Goal: Information Seeking & Learning: Find specific fact

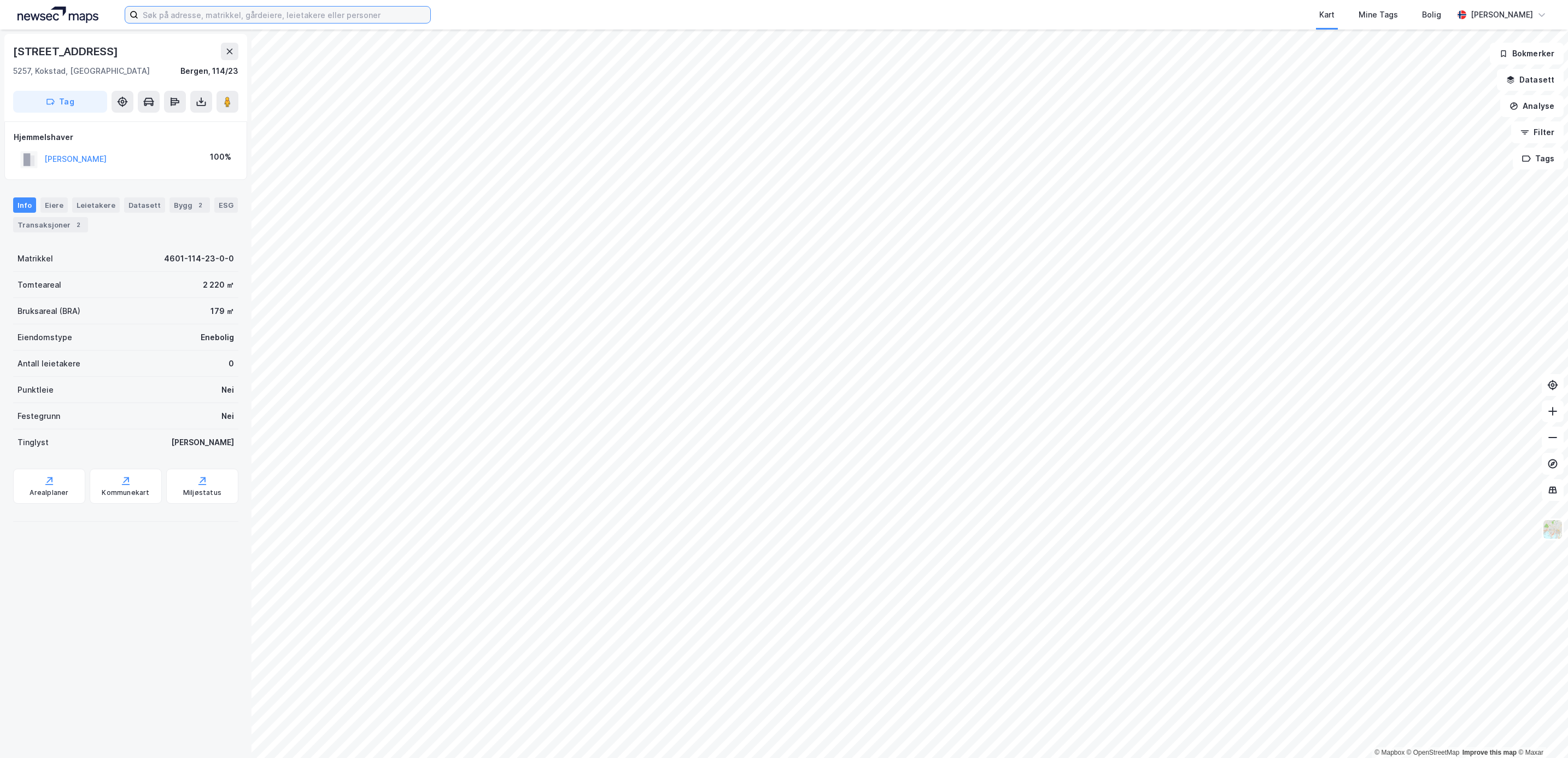
click at [194, 20] on input at bounding box center [284, 14] width 292 height 17
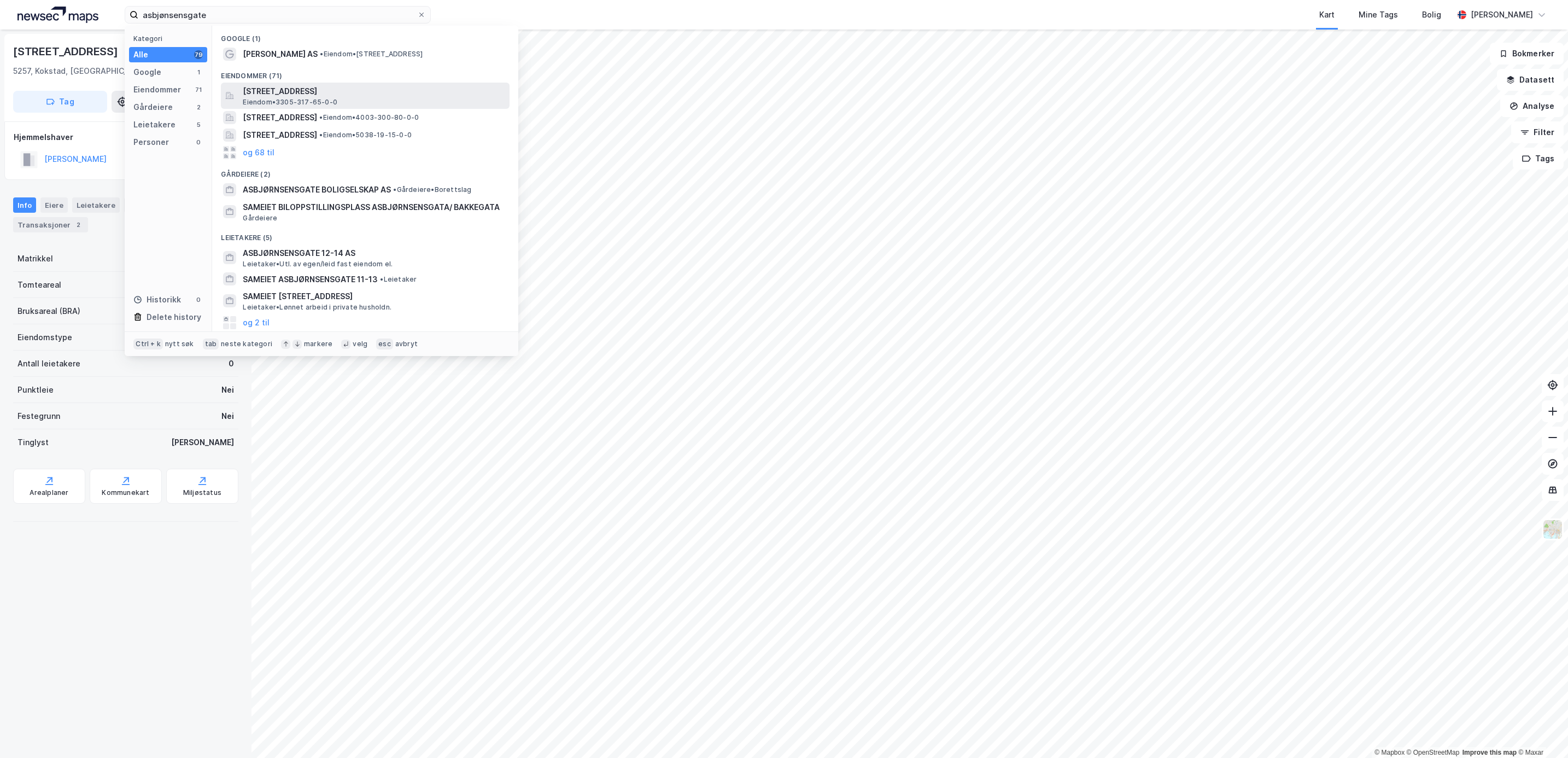
click at [326, 90] on span "[STREET_ADDRESS]" at bounding box center [374, 91] width 263 height 13
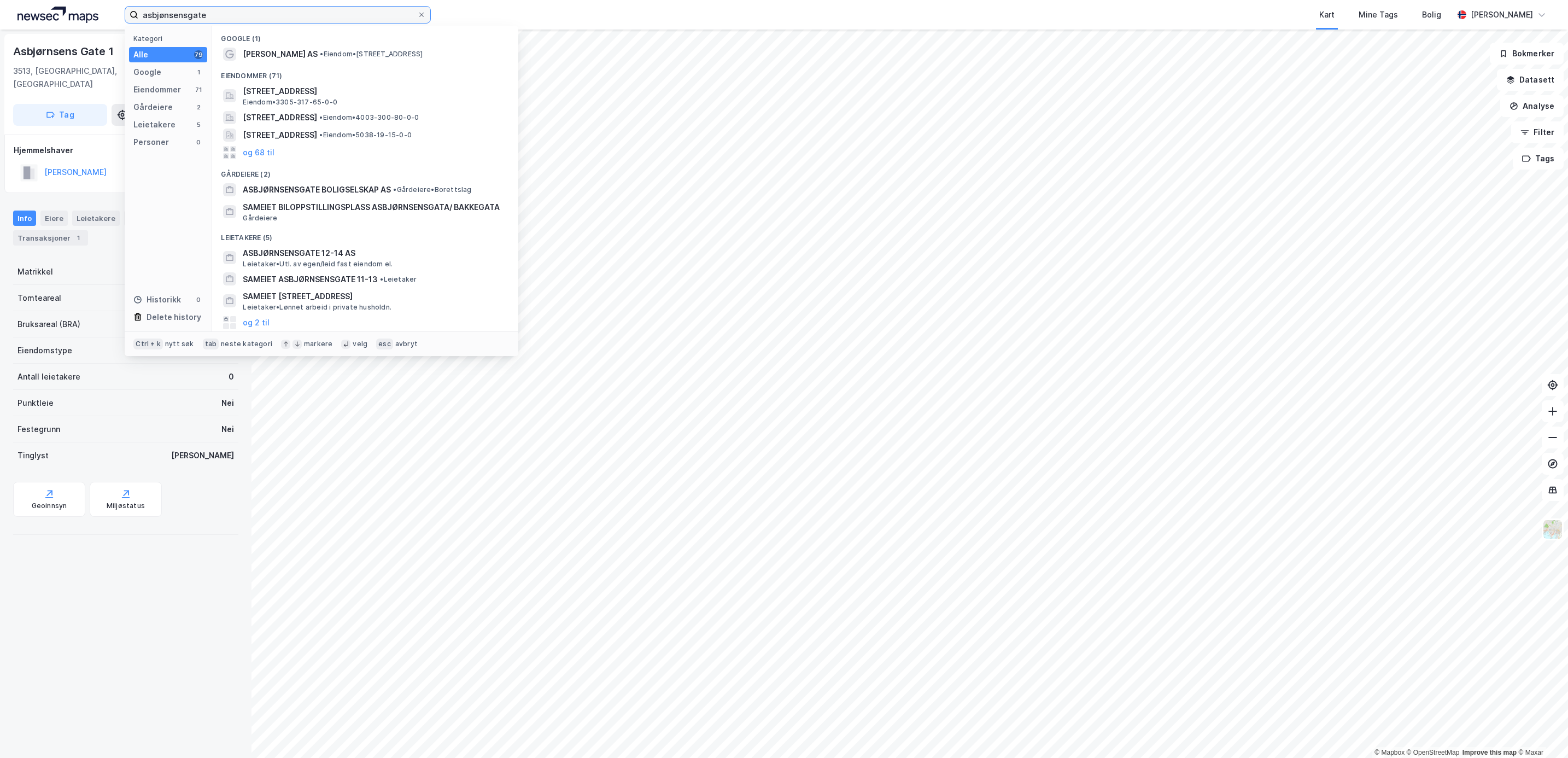
drag, startPoint x: 276, startPoint y: 10, endPoint x: 118, endPoint y: 6, distance: 158.1
click at [118, 6] on div "asbjønsensgate Kategori Alle 79 Google 1 Eiendommer 71 Gårdeiere 2 Leietakere 5…" at bounding box center [784, 14] width 1568 height 29
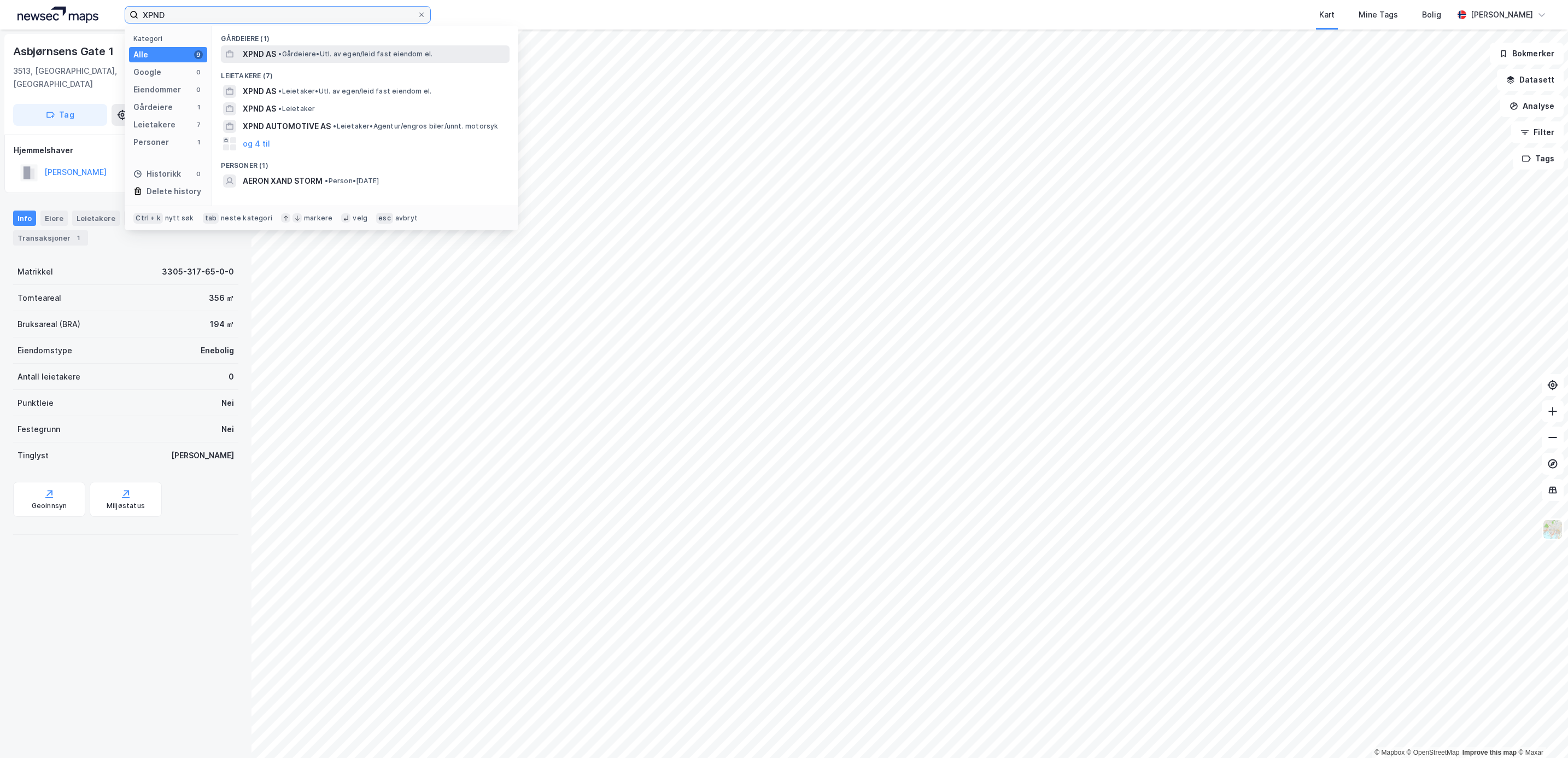
type input "XPND"
click at [382, 48] on div "XPND AS • Gårdeiere • Utl. av egen/leid fast eiendom el." at bounding box center [375, 54] width 264 height 13
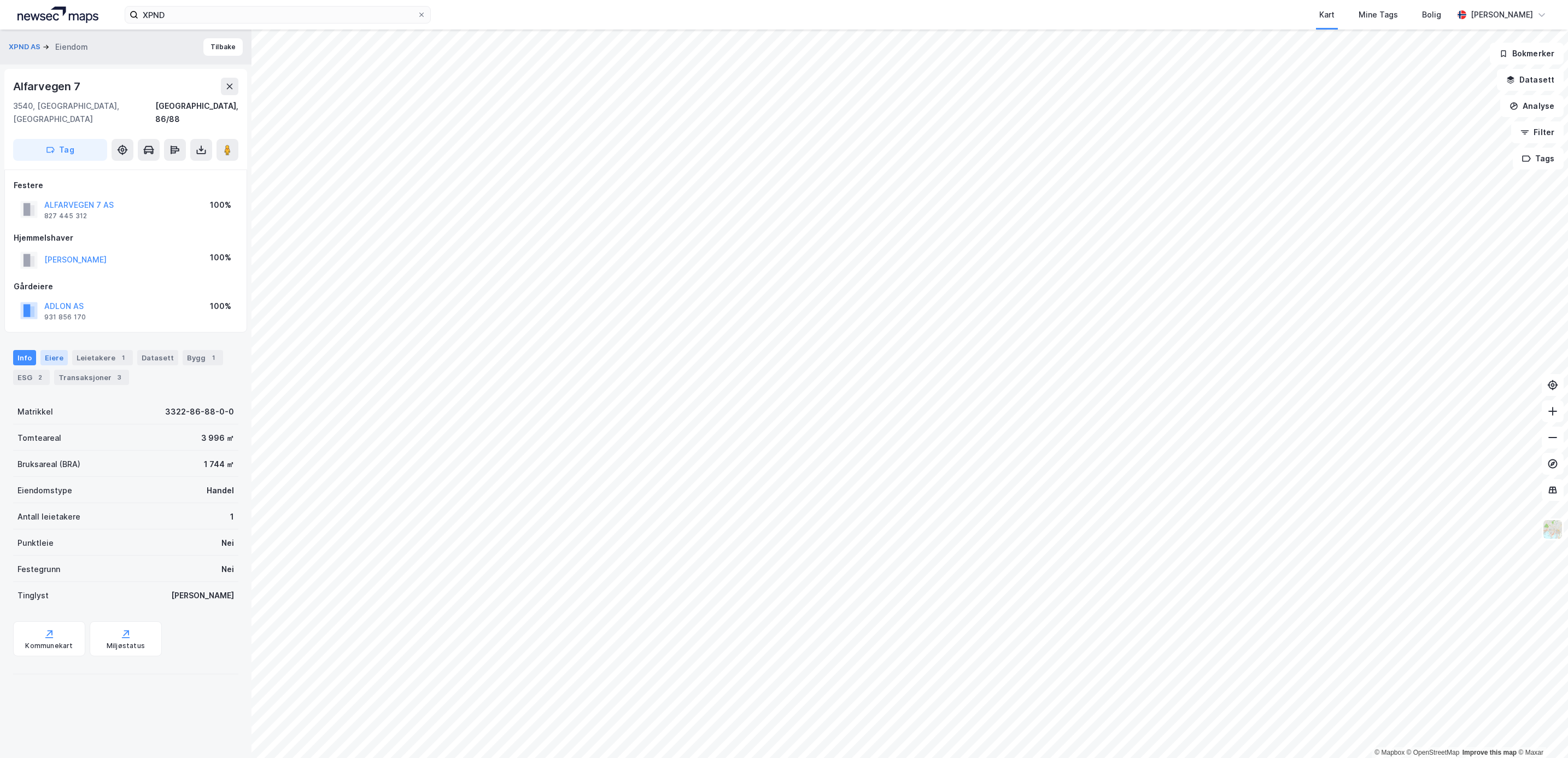
click at [40, 350] on div "Eiere" at bounding box center [54, 357] width 27 height 15
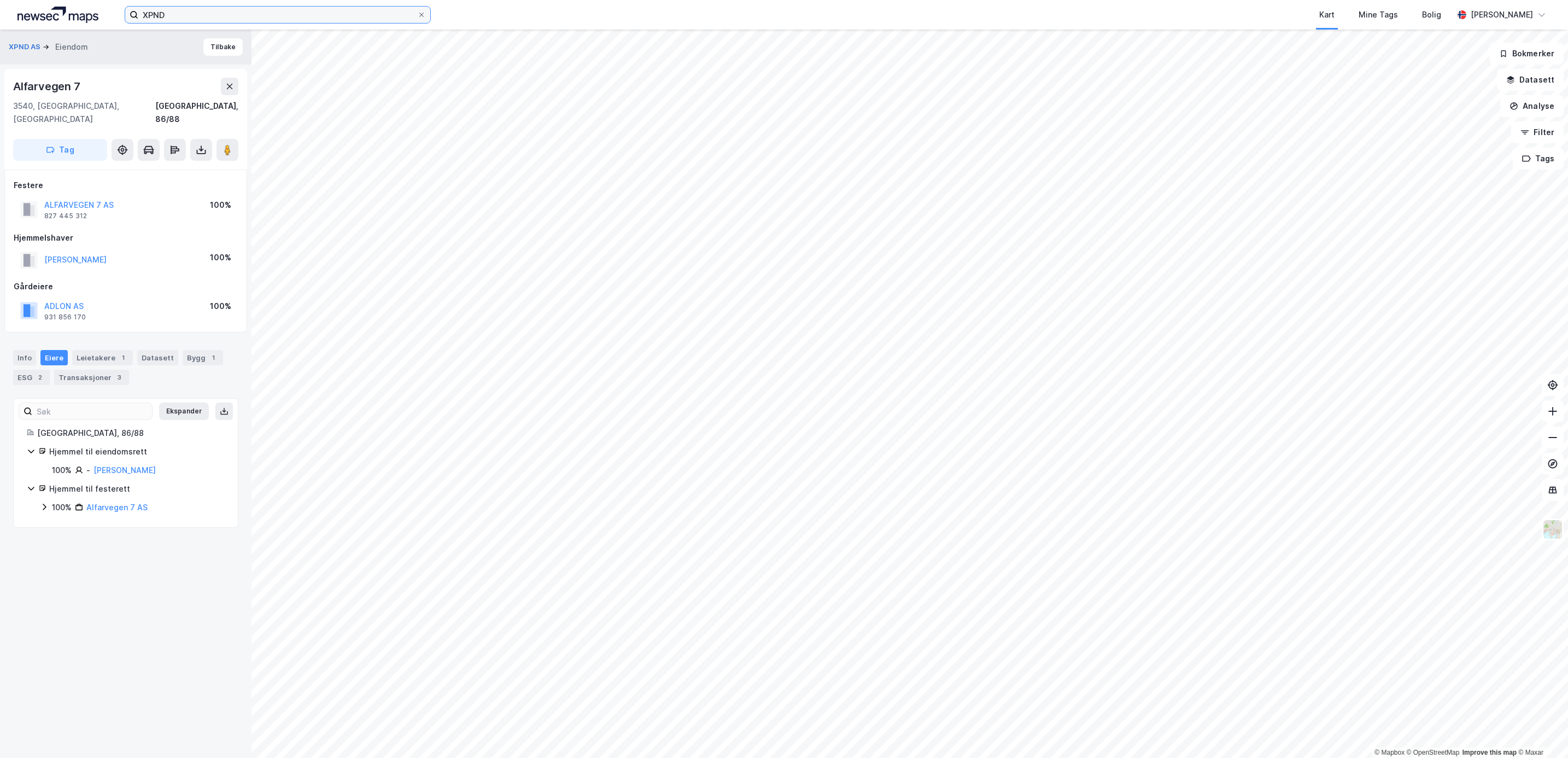
click at [152, 10] on input "XPND" at bounding box center [277, 14] width 279 height 17
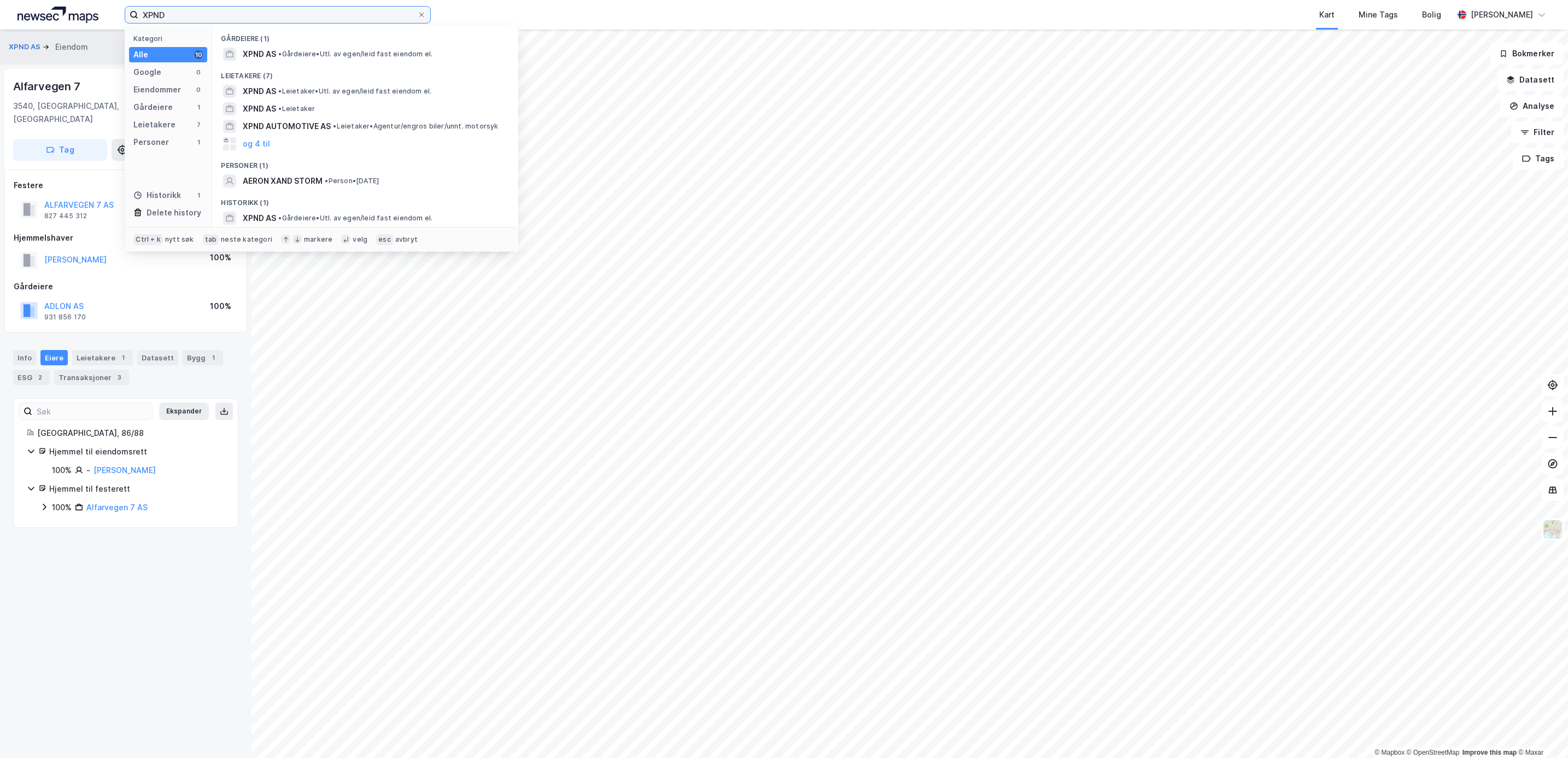
click at [212, 13] on input "XPND" at bounding box center [277, 14] width 279 height 17
click at [263, 52] on span "XPND AS" at bounding box center [259, 54] width 33 height 13
